Goal: Navigation & Orientation: Find specific page/section

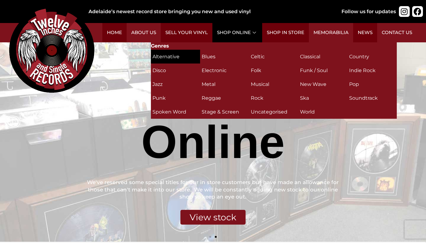
click at [171, 57] on h2 "Alternative (35)" at bounding box center [175, 56] width 46 height 11
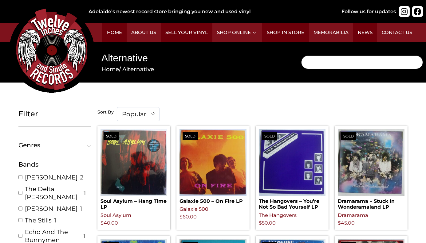
click at [327, 65] on input "Search" at bounding box center [362, 63] width 122 height 14
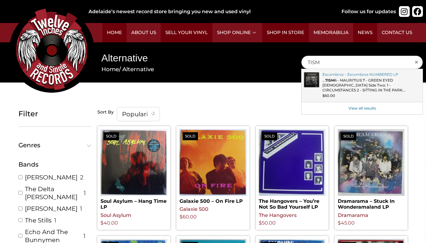
type input "TISM"
click at [306, 85] on link "Escombros – Escombros NUMBERED LP" at bounding box center [361, 85] width 121 height 33
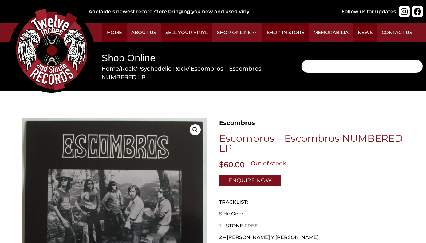
click at [330, 68] on input "Search" at bounding box center [362, 67] width 122 height 14
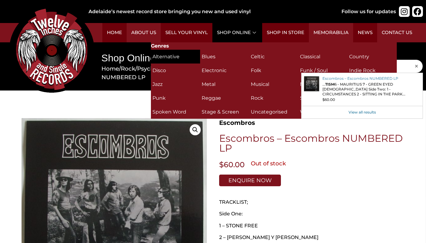
type input "TISM"
click at [177, 57] on h2 "Alternative (35)" at bounding box center [175, 56] width 46 height 11
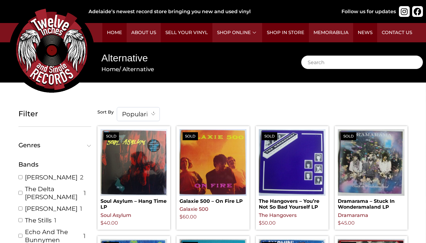
click at [113, 70] on link "Home" at bounding box center [109, 69] width 17 height 7
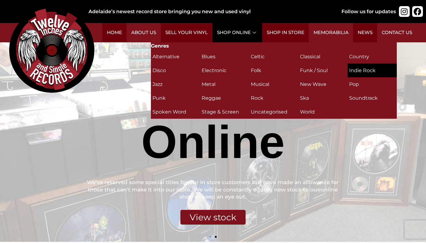
click at [359, 71] on h2 "Indie Rock (4)" at bounding box center [372, 70] width 46 height 11
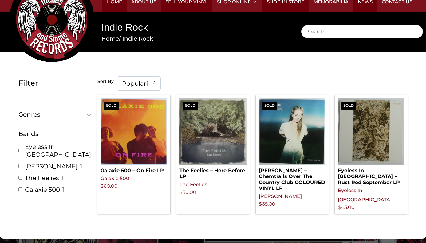
scroll to position [32, 0]
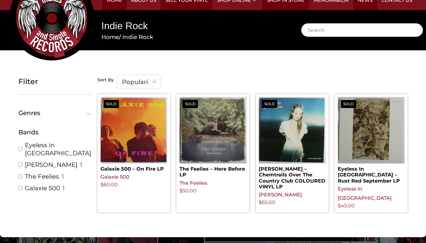
click at [111, 37] on link "Home" at bounding box center [109, 36] width 17 height 7
